Goal: Transaction & Acquisition: Purchase product/service

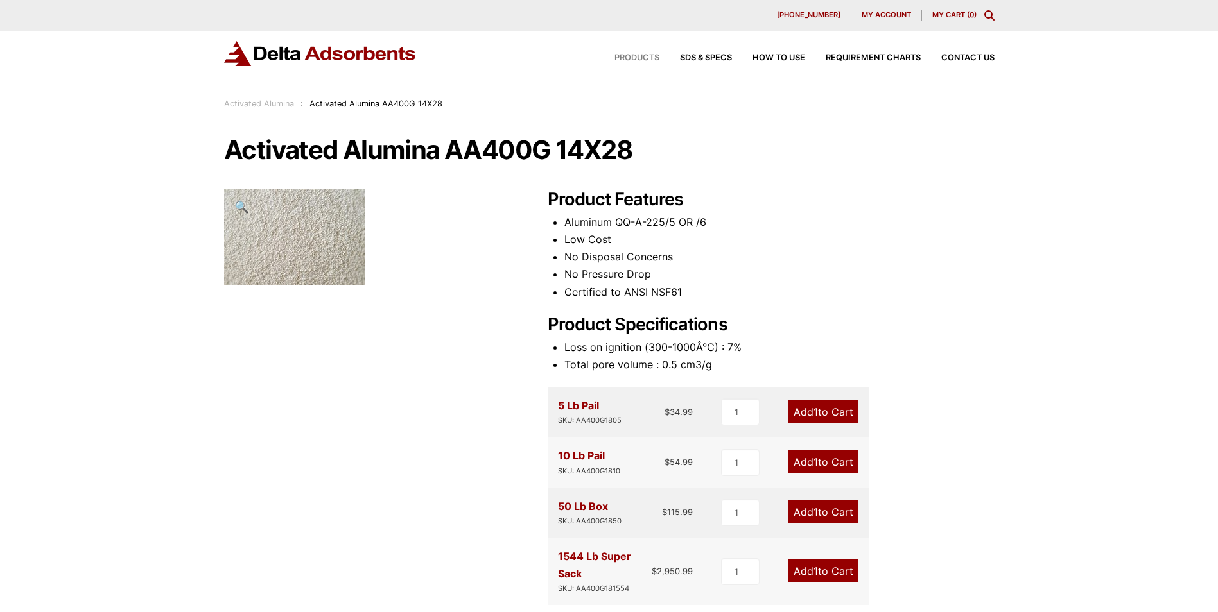
click at [649, 56] on span "Products" at bounding box center [636, 58] width 45 height 8
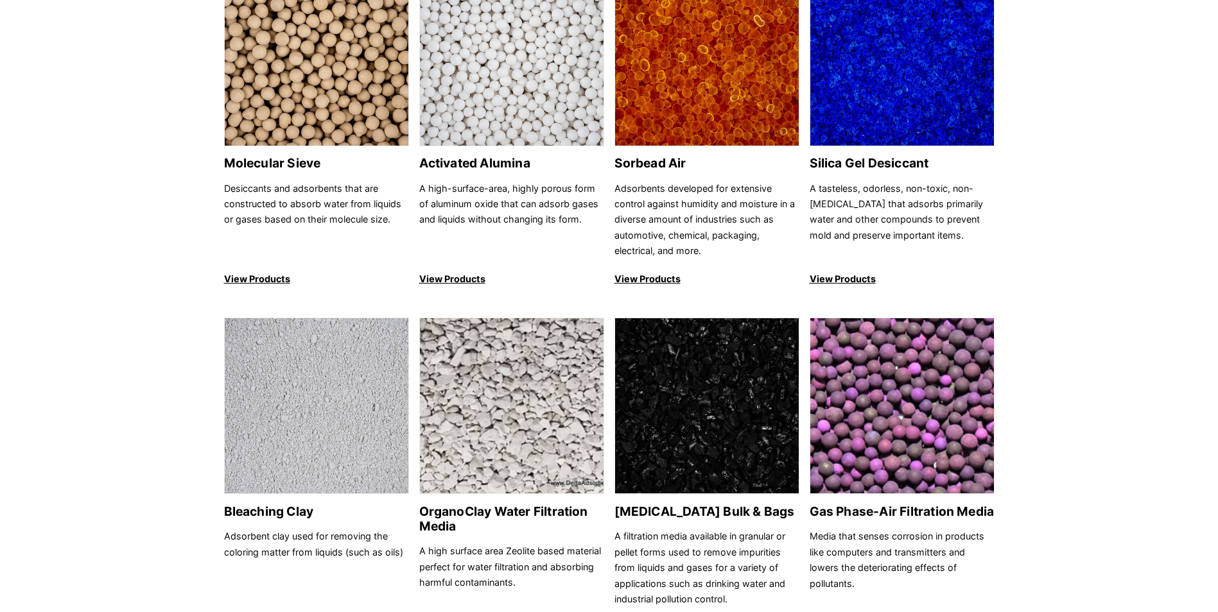
scroll to position [128, 0]
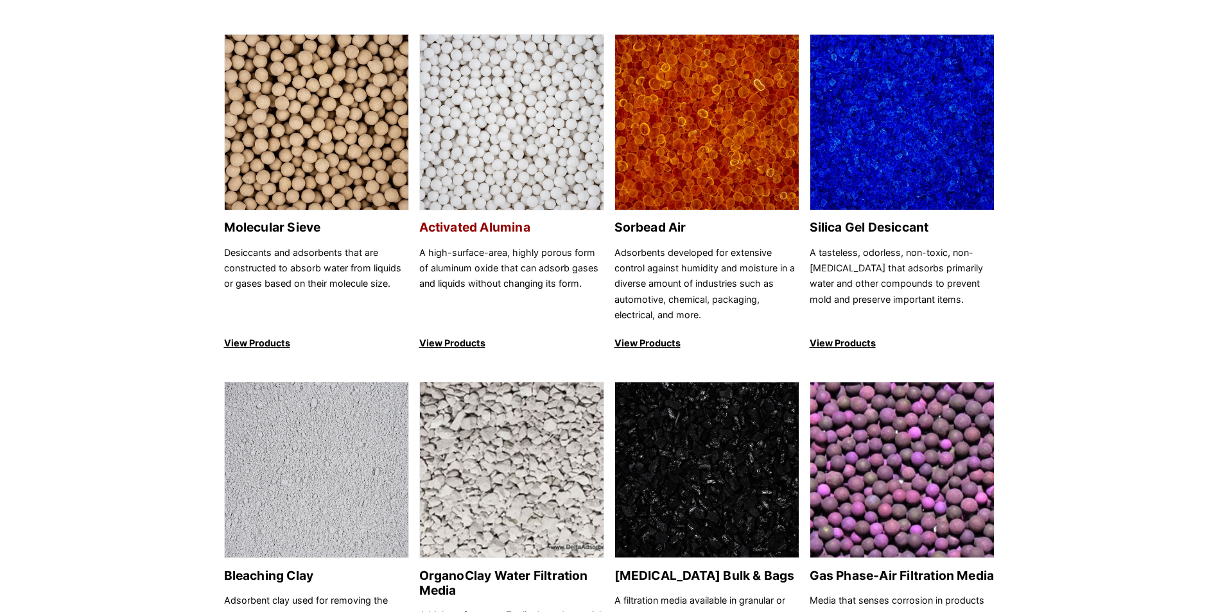
click at [478, 338] on p "View Products" at bounding box center [511, 343] width 185 height 15
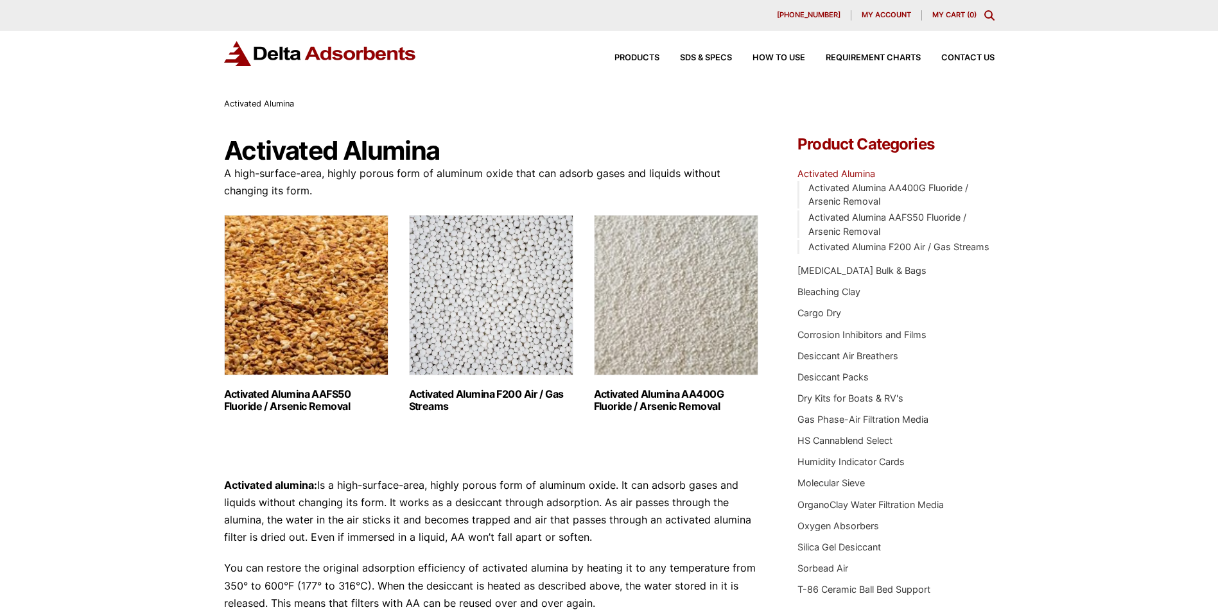
click at [689, 394] on h2 "Activated Alumina AA400G Fluoride / Arsenic Removal (2)" at bounding box center [676, 400] width 164 height 24
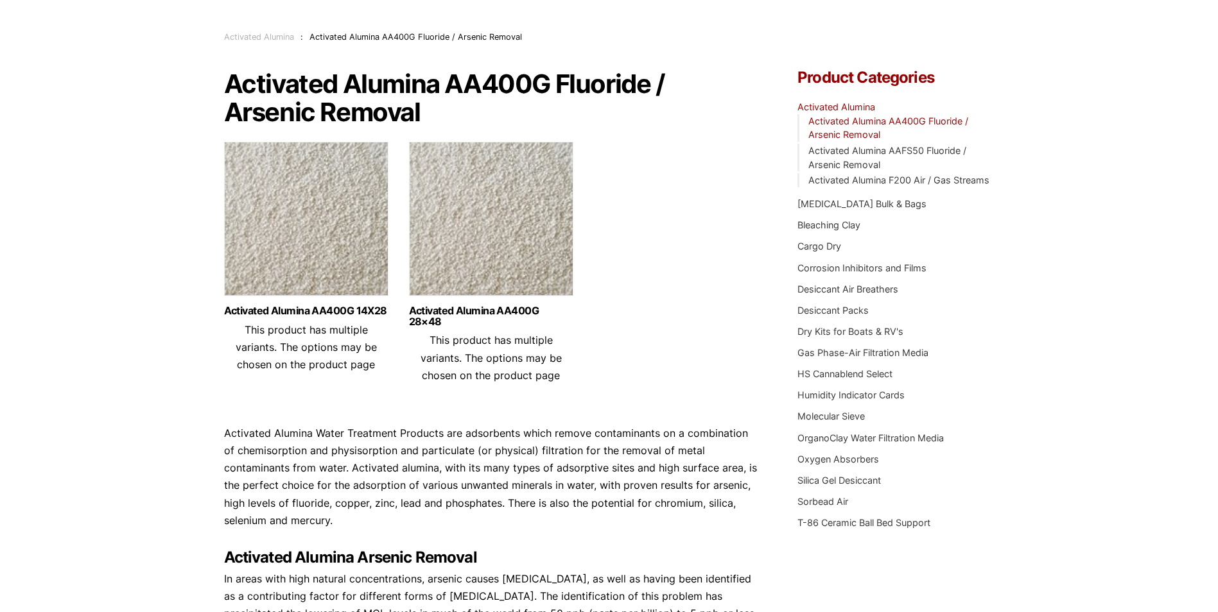
scroll to position [64, 0]
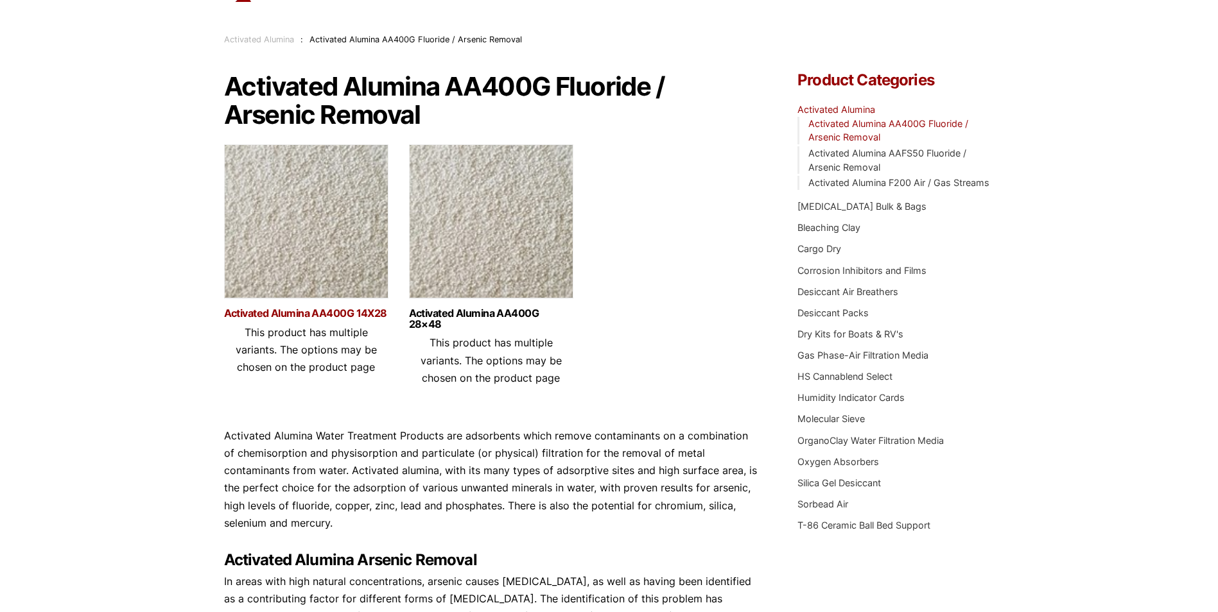
click at [327, 314] on link "Activated Alumina AA400G 14X28" at bounding box center [306, 313] width 164 height 11
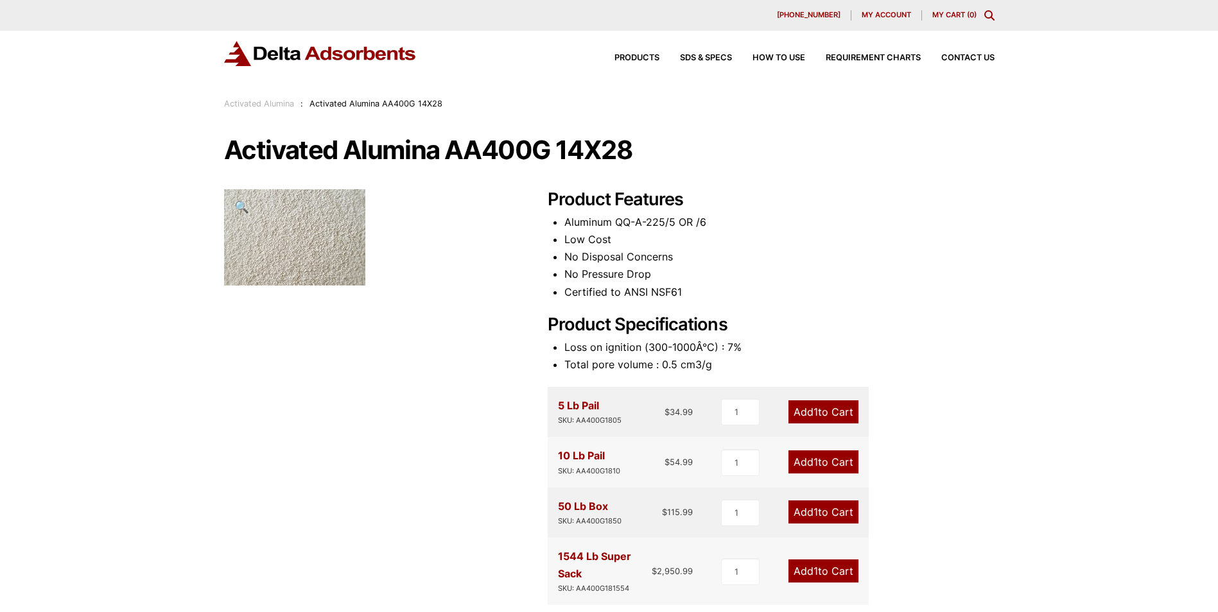
click at [327, 314] on div "Activated Alumina AA400G 14X28 🔍 Product Features Aluminum QQ-A-225/5 OR /6 Low…" at bounding box center [609, 556] width 770 height 838
click at [928, 317] on h2 "Product Specifications" at bounding box center [771, 325] width 447 height 21
